Goal: Navigation & Orientation: Find specific page/section

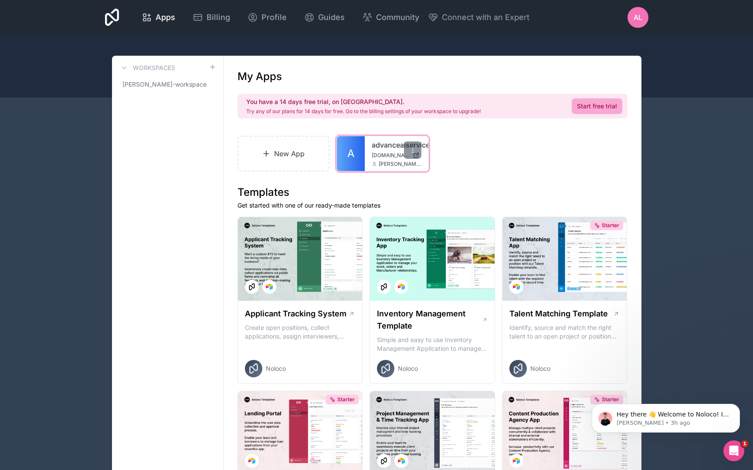
click at [369, 136] on div "advanceaiservices [DOMAIN_NAME] [PERSON_NAME][EMAIL_ADDRESS][DOMAIN_NAME]" at bounding box center [397, 153] width 64 height 35
click at [415, 153] on icon at bounding box center [412, 150] width 7 height 7
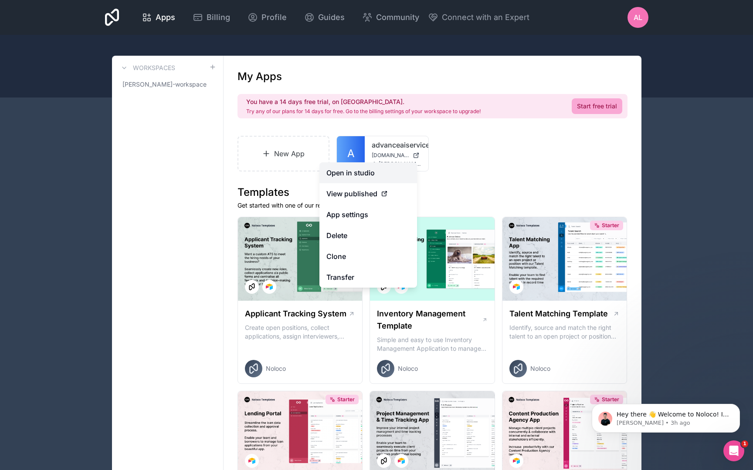
click at [375, 174] on link "Open in studio" at bounding box center [368, 172] width 98 height 21
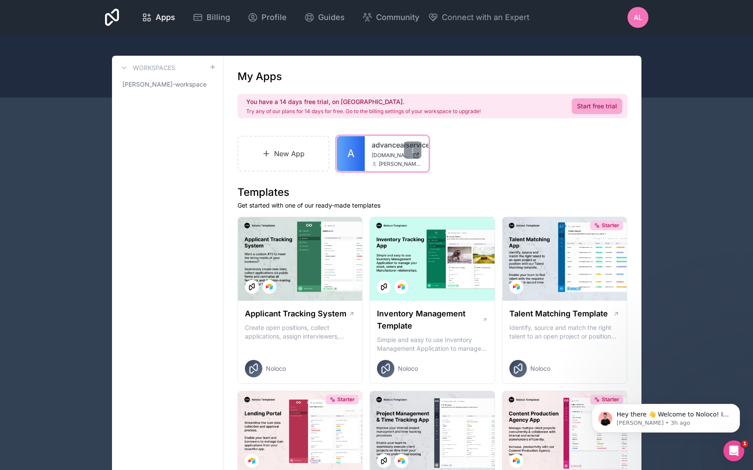
click at [379, 146] on link "advanceaiservices" at bounding box center [397, 145] width 50 height 10
